Goal: Task Accomplishment & Management: Use online tool/utility

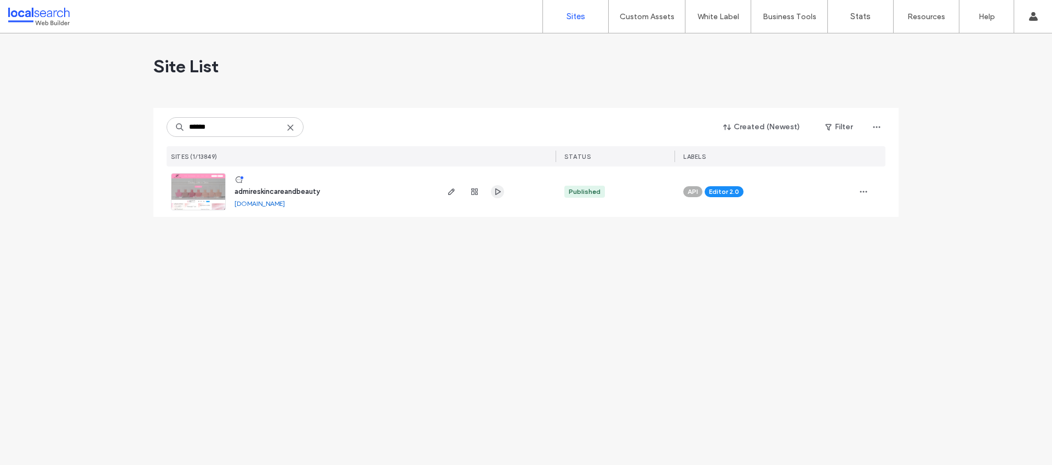
type input "******"
click at [501, 192] on use "button" at bounding box center [497, 191] width 5 height 7
click at [450, 188] on icon "button" at bounding box center [451, 191] width 9 height 9
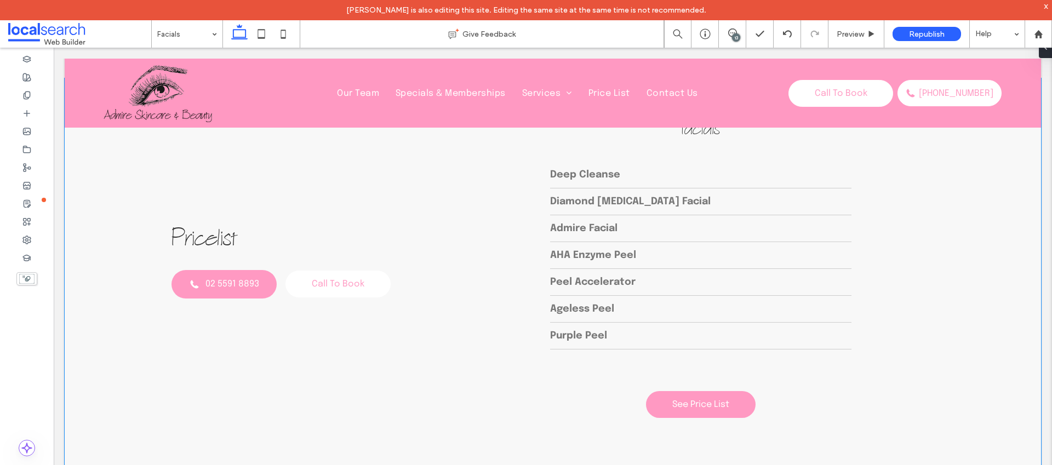
scroll to position [1711, 0]
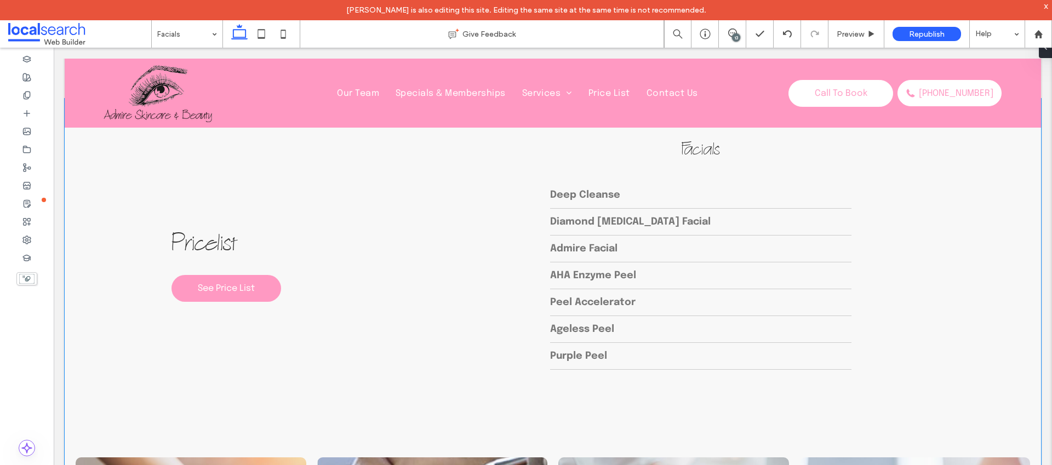
scroll to position [1538, 0]
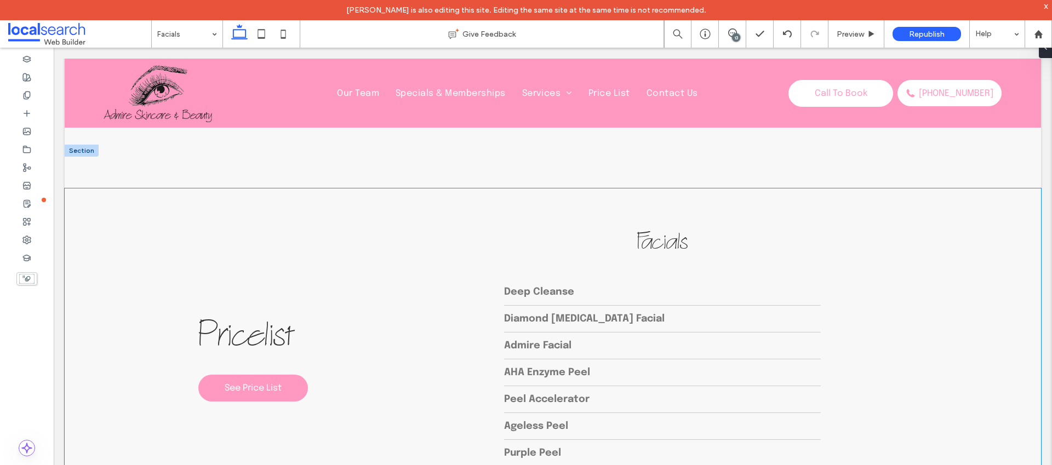
scroll to position [1632, 0]
